Goal: Task Accomplishment & Management: Complete application form

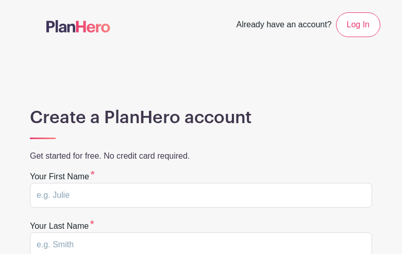
type input "hsfYSeSgWPfYGM"
type input "pCwWFpAbsIhE"
type input "merrycambron@hotmail.com"
